Goal: Navigation & Orientation: Find specific page/section

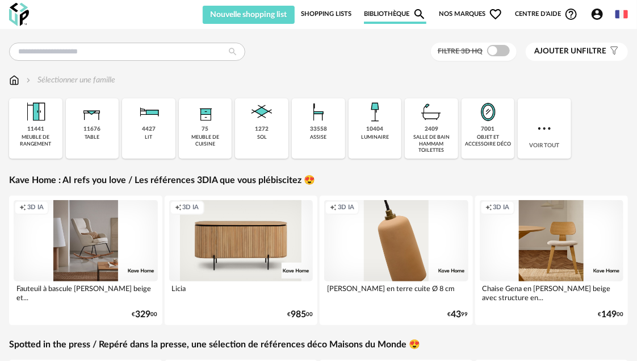
click at [462, 11] on span "Nos marques Heart Outline icon" at bounding box center [471, 14] width 64 height 19
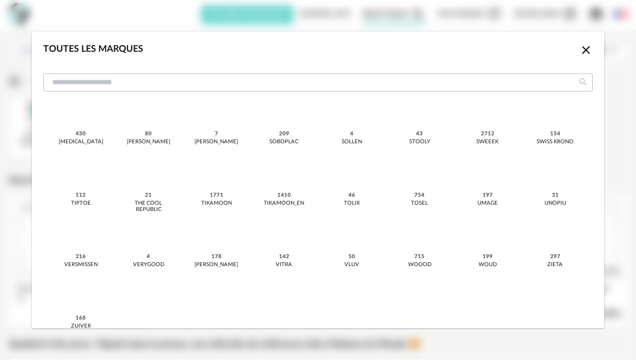
scroll to position [1087, 0]
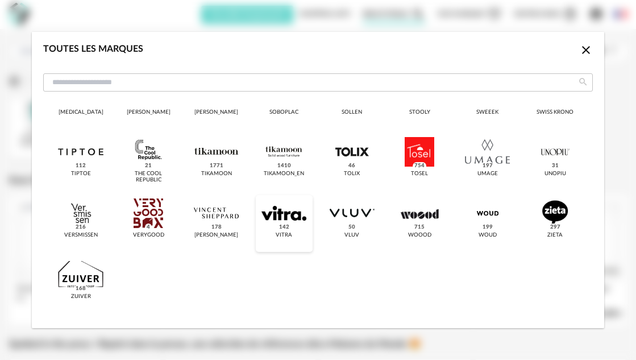
click at [289, 216] on div "dialog" at bounding box center [283, 213] width 45 height 30
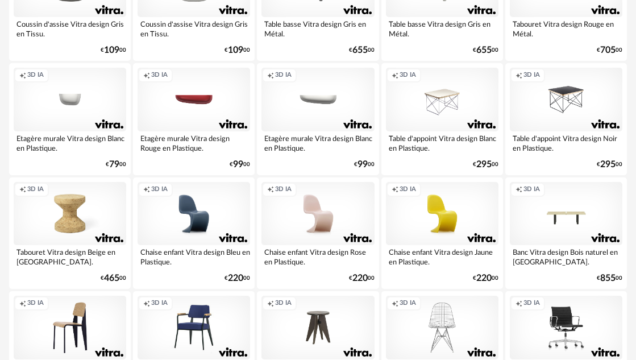
scroll to position [2143, 0]
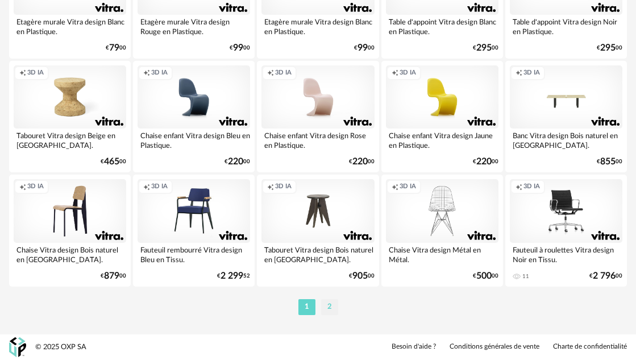
click at [327, 307] on li "2" at bounding box center [329, 307] width 17 height 16
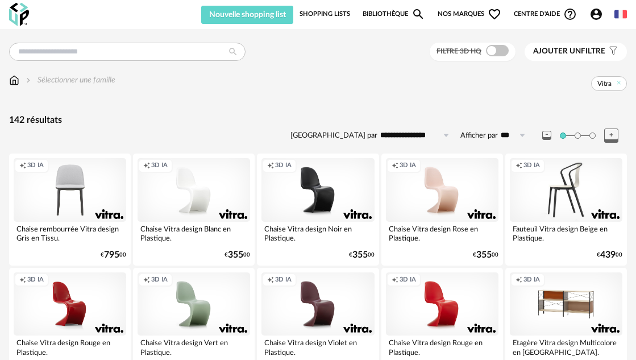
click at [322, 12] on link "Shopping Lists" at bounding box center [324, 14] width 51 height 19
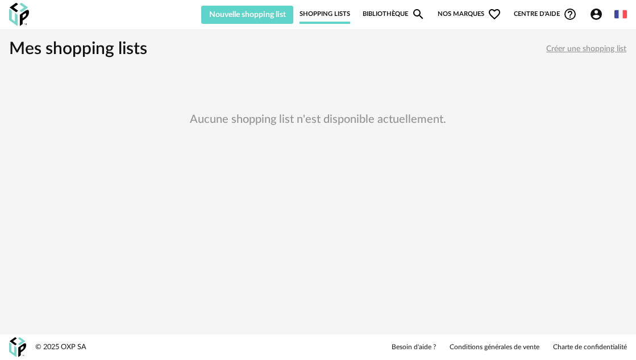
click at [385, 13] on link "Bibliothèque Magnify icon" at bounding box center [393, 14] width 62 height 19
